Goal: Check status: Check status

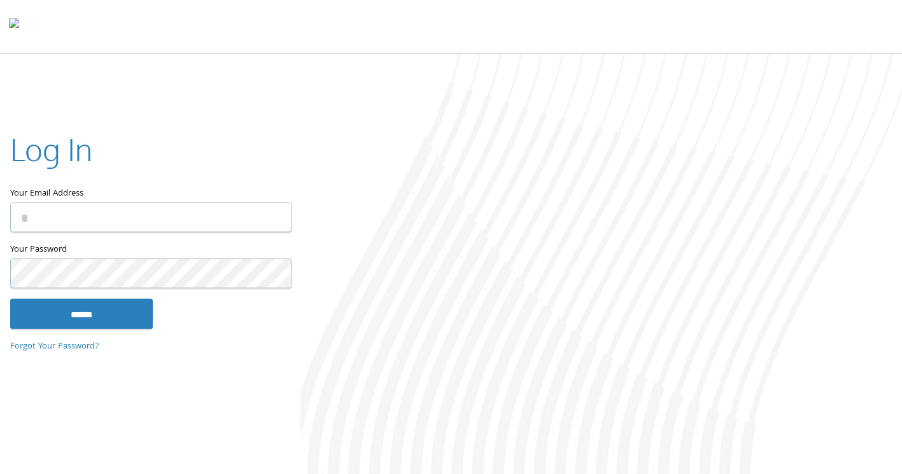
type input "**********"
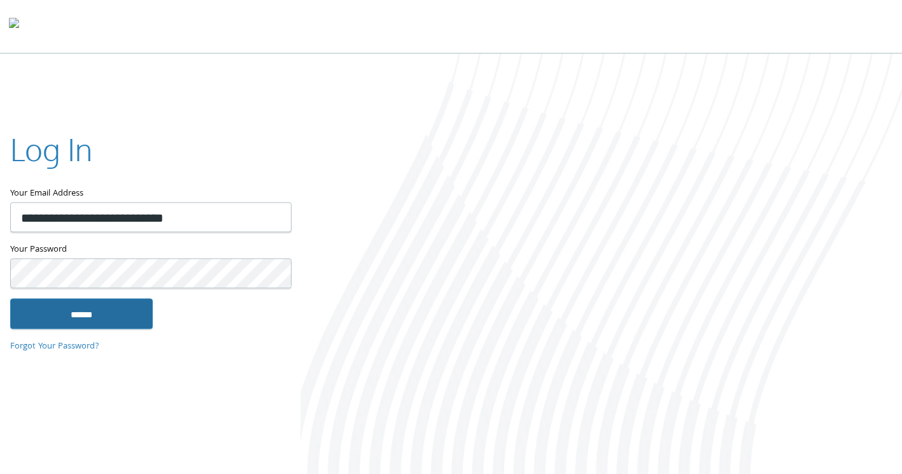
click at [87, 320] on input "******" at bounding box center [81, 314] width 143 height 31
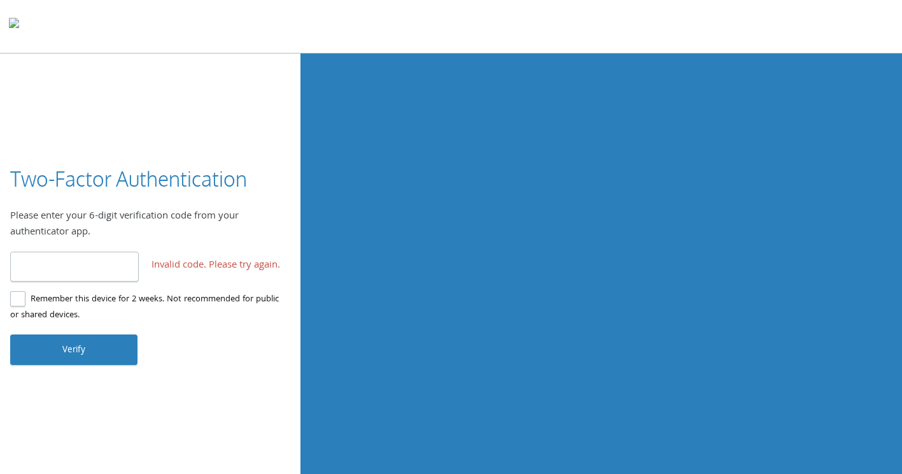
type input "*"
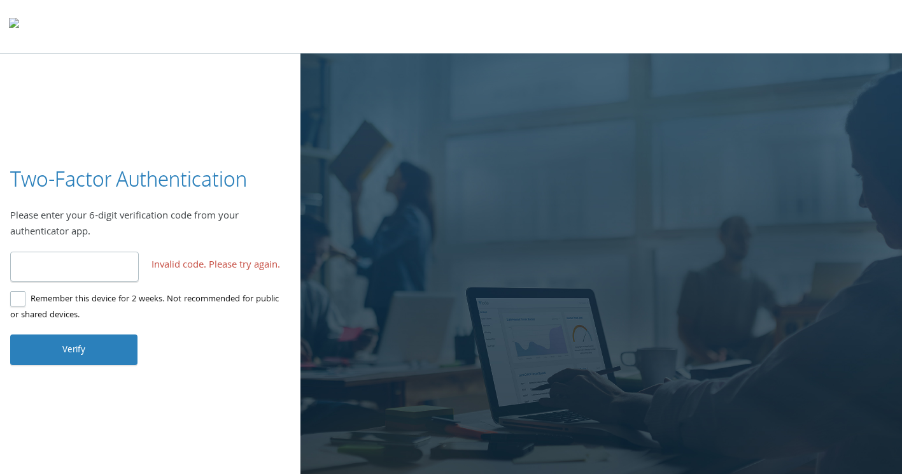
type input "******"
